Goal: Navigation & Orientation: Find specific page/section

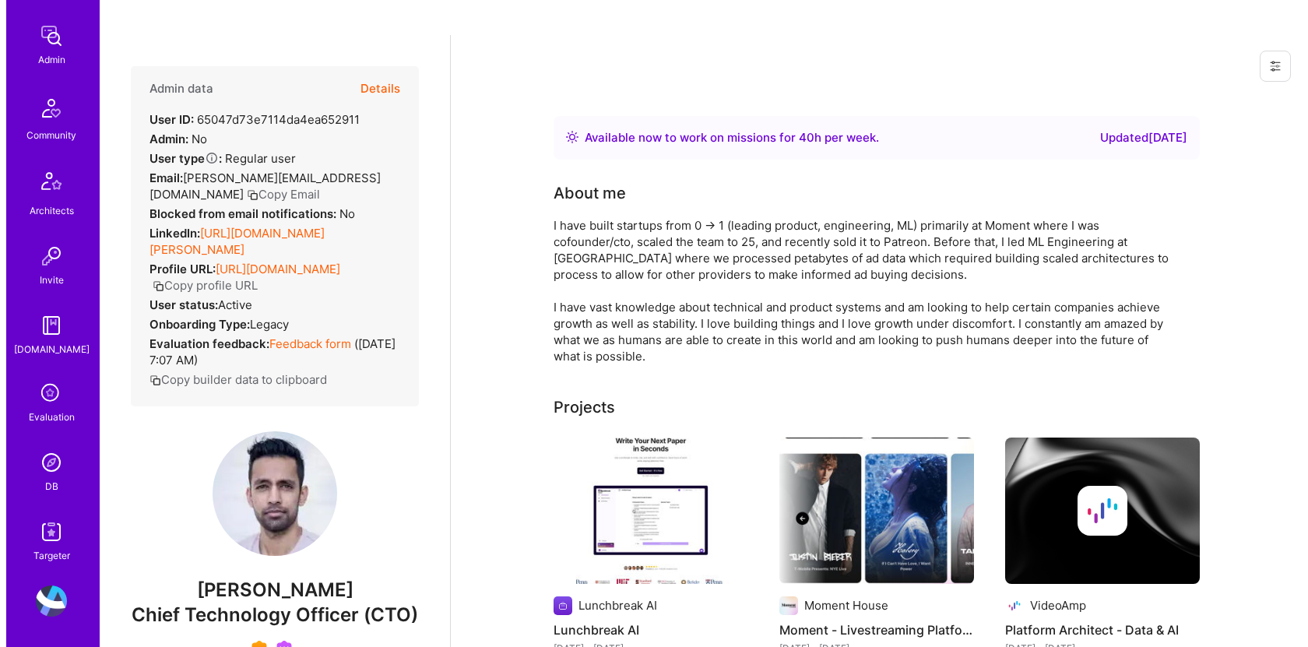
scroll to position [518, 0]
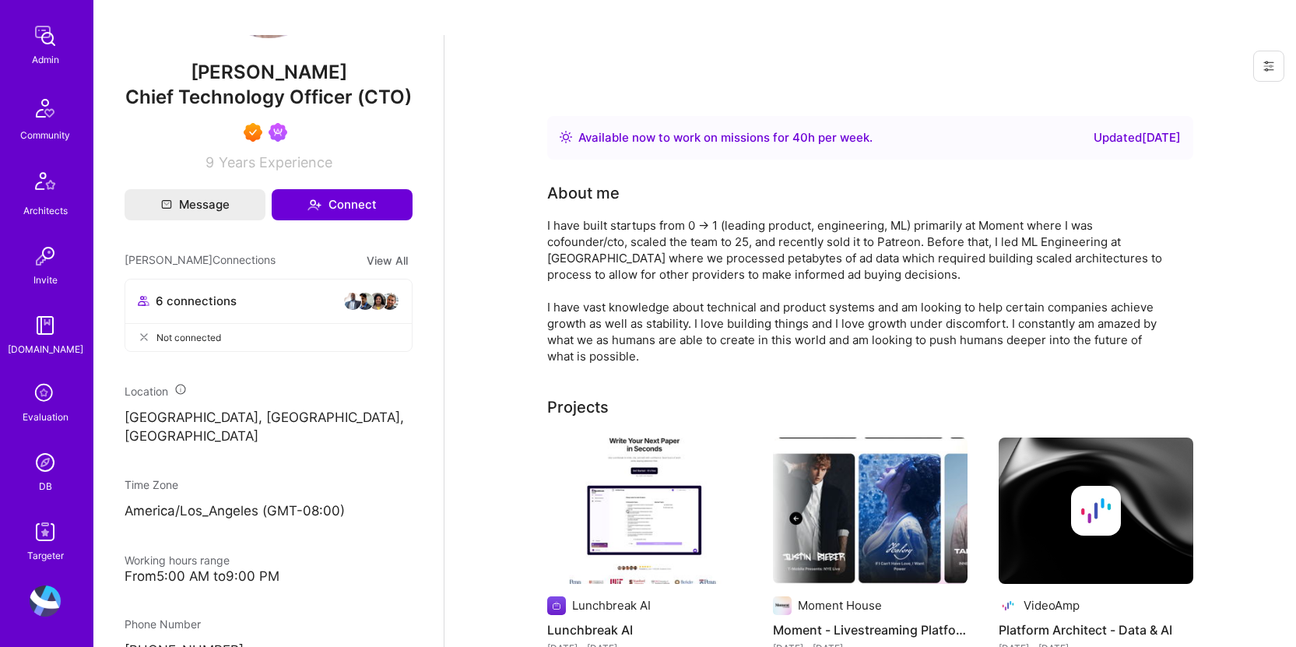
click at [37, 476] on img at bounding box center [45, 462] width 31 height 31
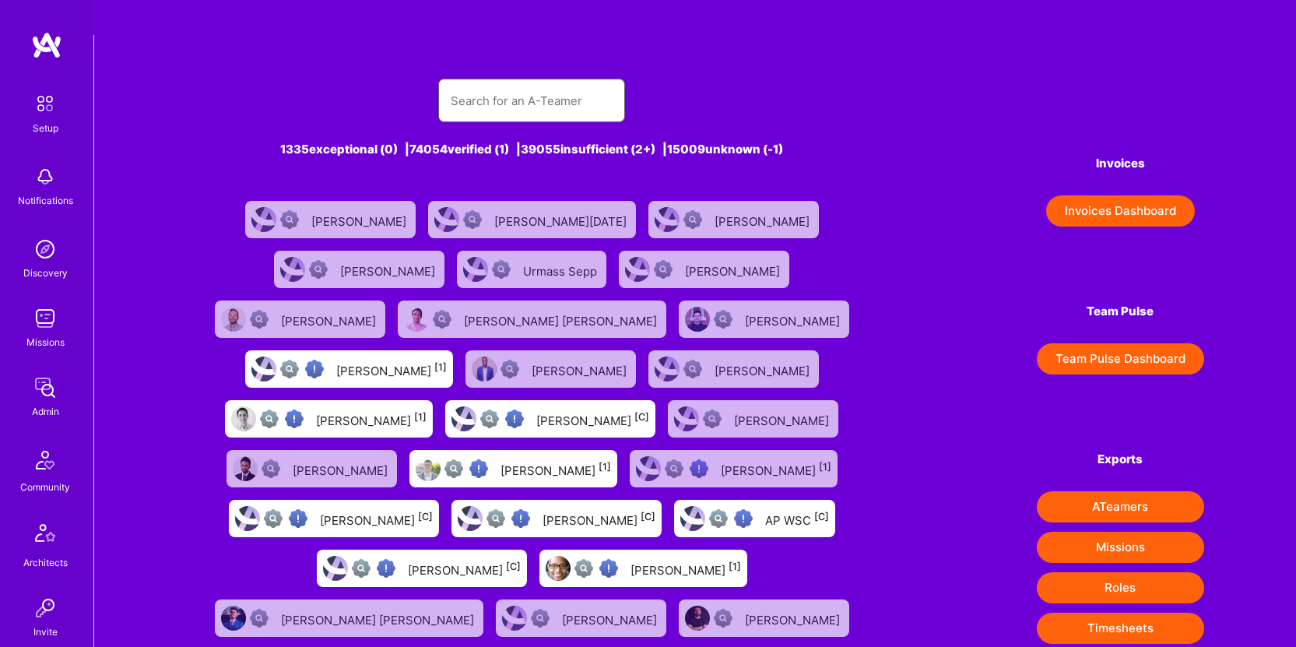
click at [499, 81] on input "text" at bounding box center [532, 101] width 162 height 40
type input "c"
type input "v"
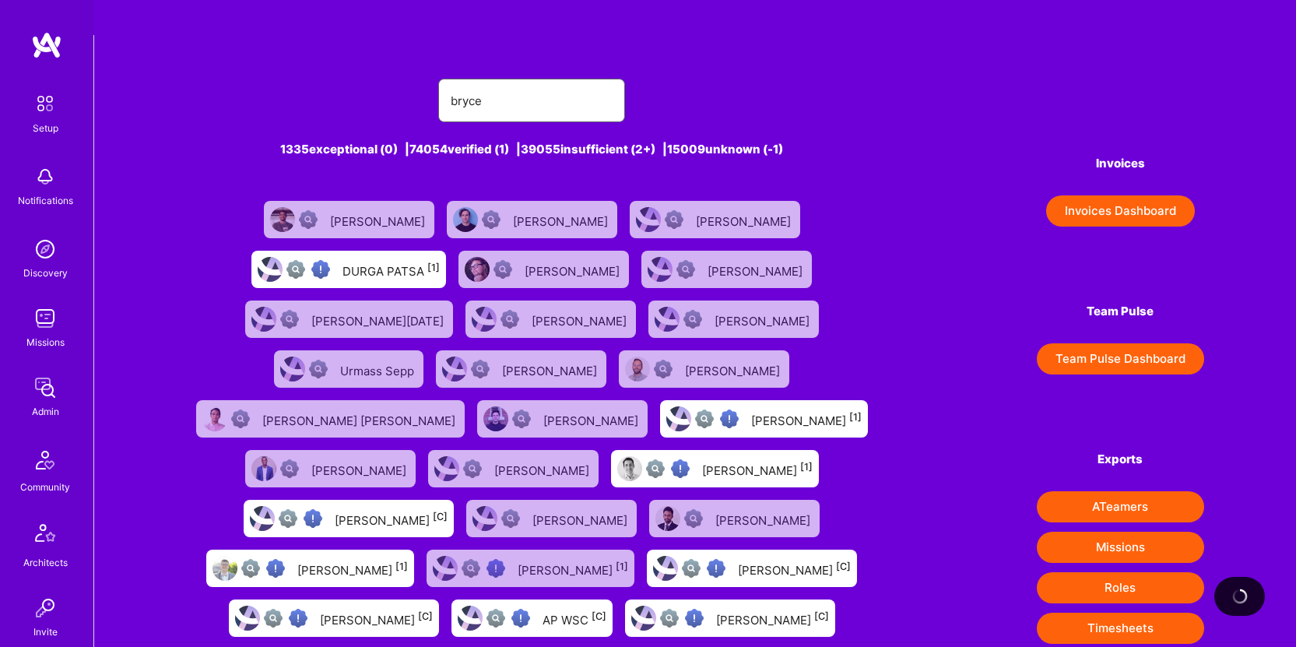
type input "bryce"
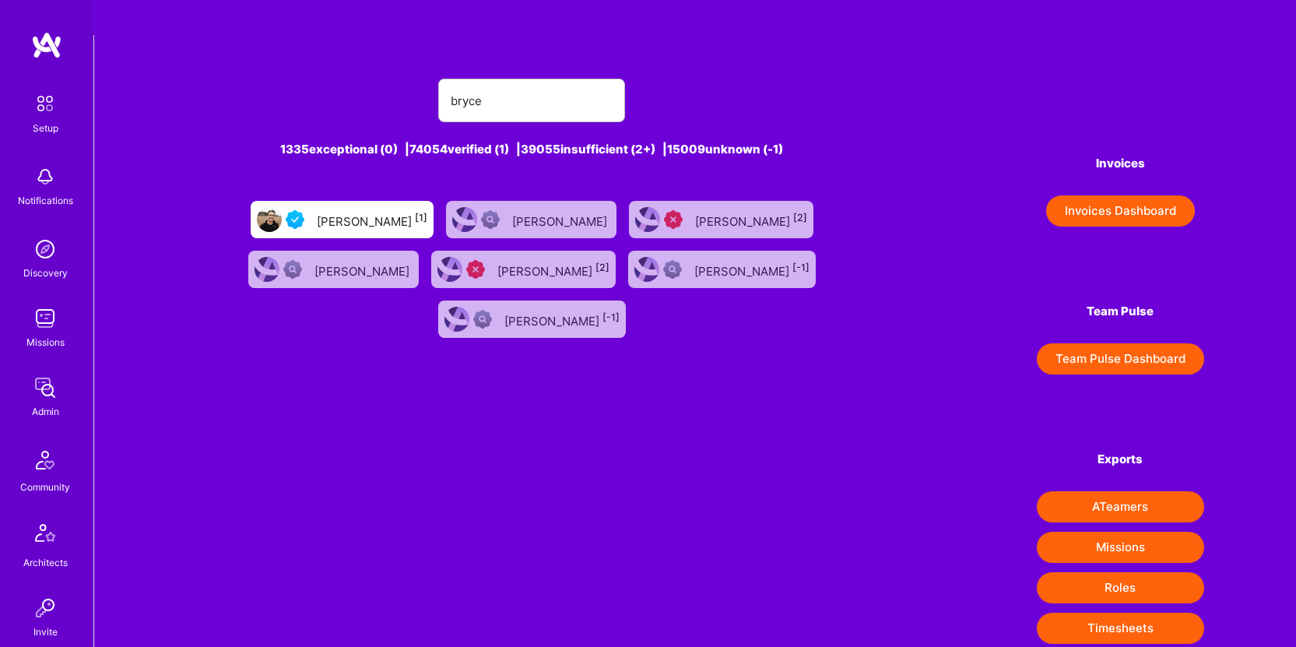
click at [356, 209] on div "[PERSON_NAME] [1]" at bounding box center [372, 219] width 111 height 20
